Goal: Check status: Check status

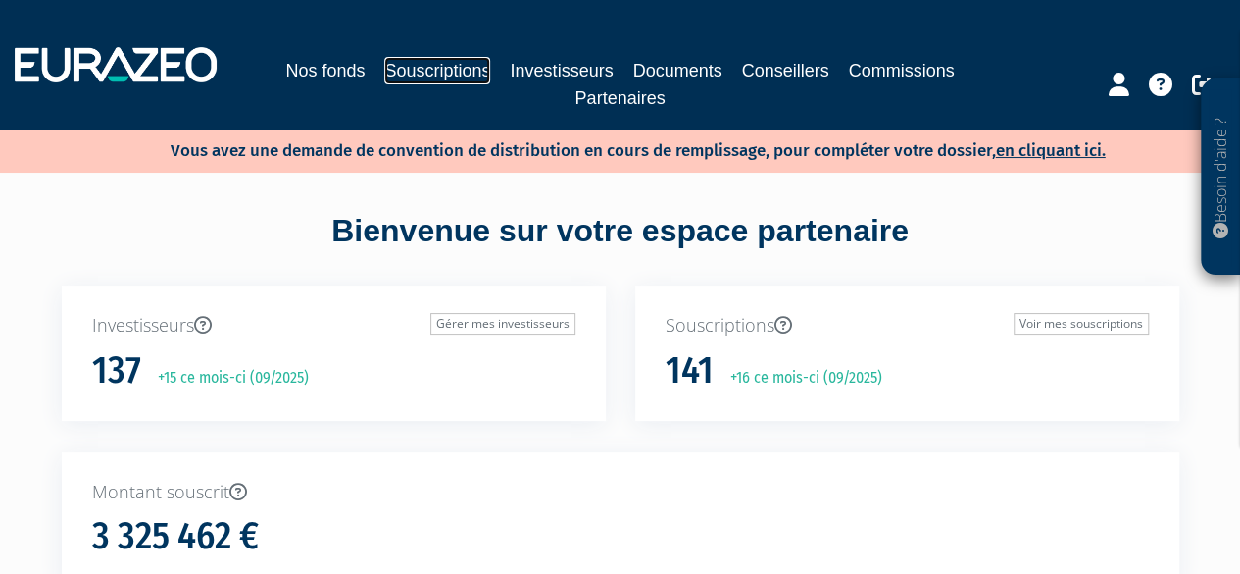
click at [436, 69] on link "Souscriptions" at bounding box center [437, 70] width 106 height 27
click at [436, 75] on link "Souscriptions" at bounding box center [437, 70] width 106 height 27
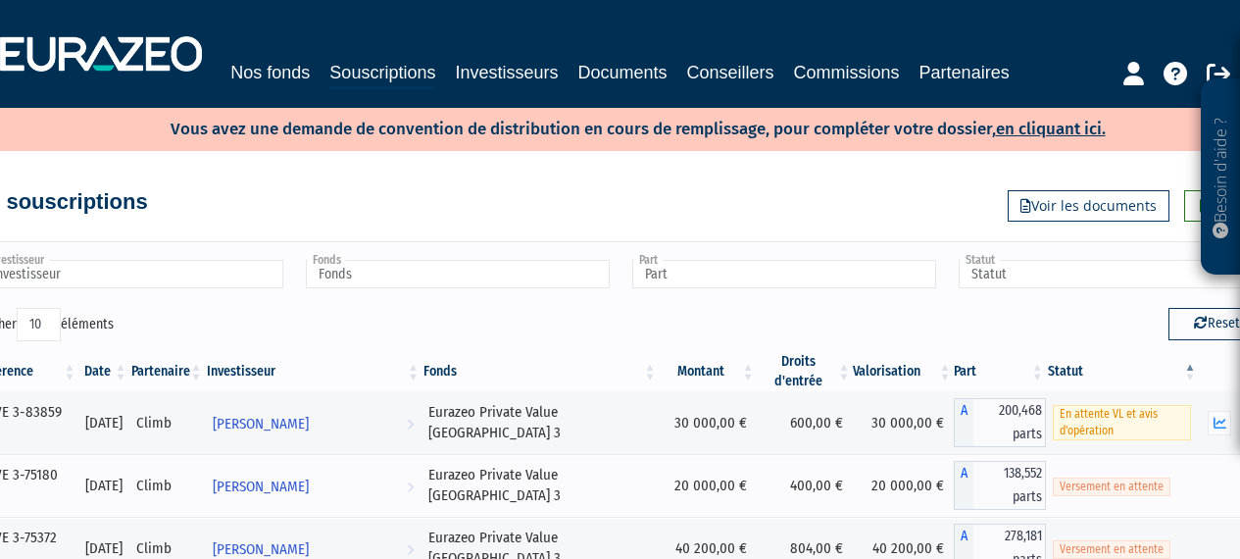
click at [196, 271] on input "Investisseur" at bounding box center [131, 274] width 304 height 28
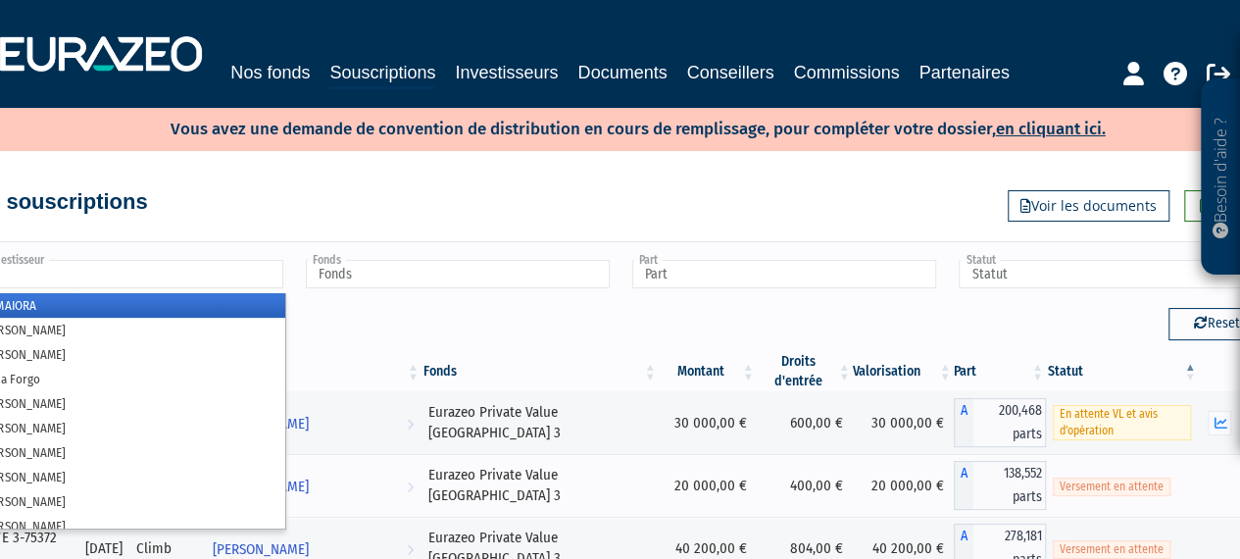
click at [457, 162] on div "Mes souscriptions Exporter Voir les documents" at bounding box center [621, 186] width 1118 height 71
type input "Investisseur"
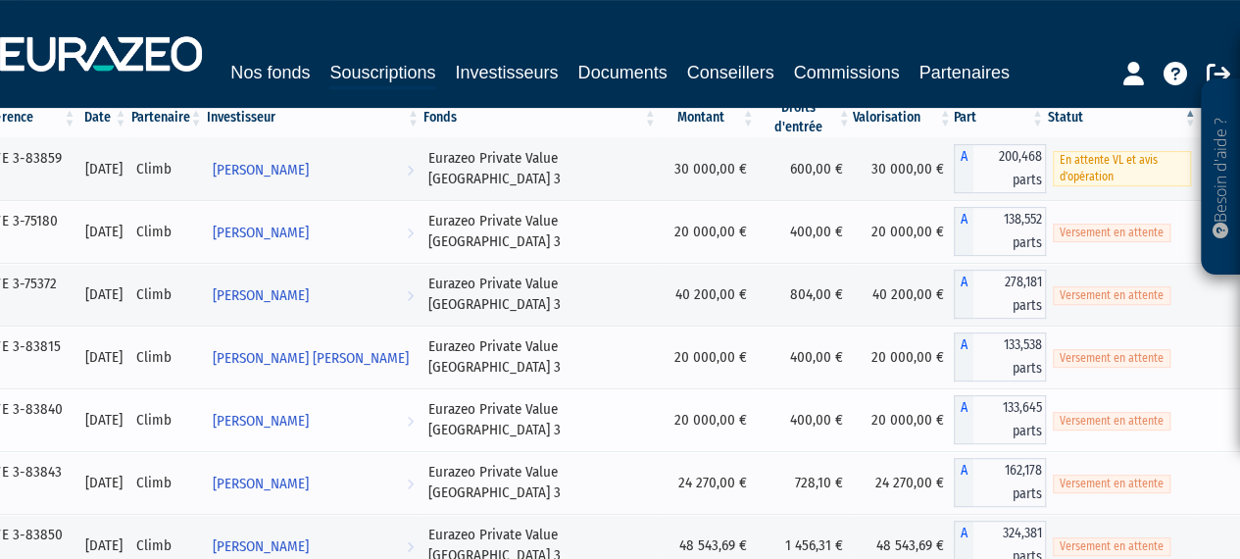
scroll to position [294, 0]
